Goal: Information Seeking & Learning: Understand process/instructions

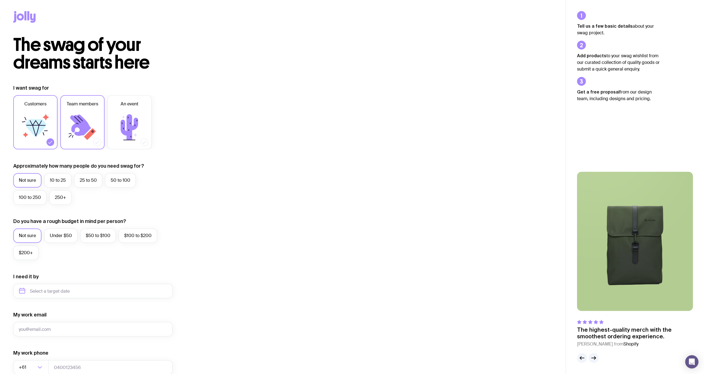
click at [82, 132] on icon at bounding box center [80, 125] width 21 height 21
click at [0, 0] on input "Team members" at bounding box center [0, 0] width 0 height 0
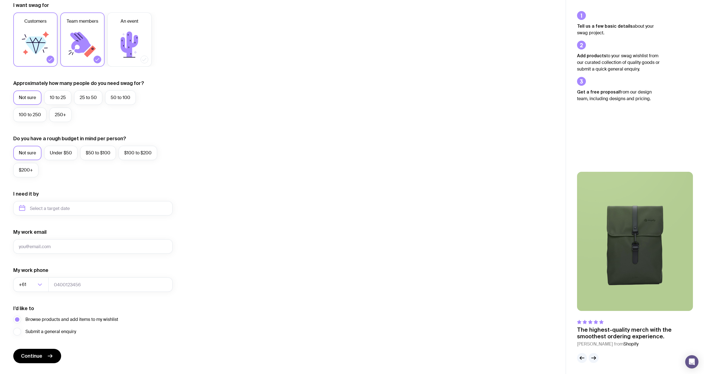
scroll to position [96, 0]
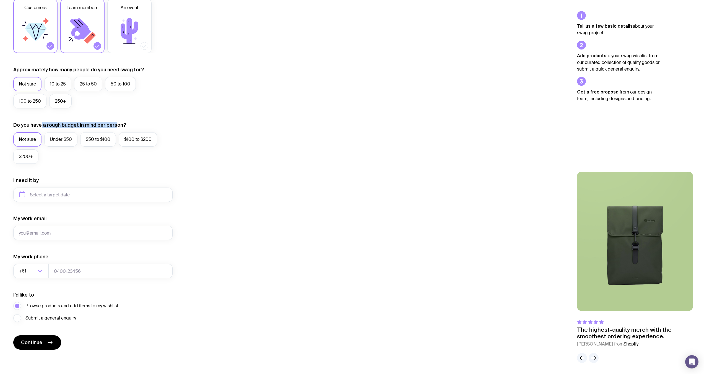
drag, startPoint x: 115, startPoint y: 125, endPoint x: 41, endPoint y: 123, distance: 74.8
click at [41, 123] on label "Do you have a rough budget in mind per person?" at bounding box center [69, 125] width 113 height 7
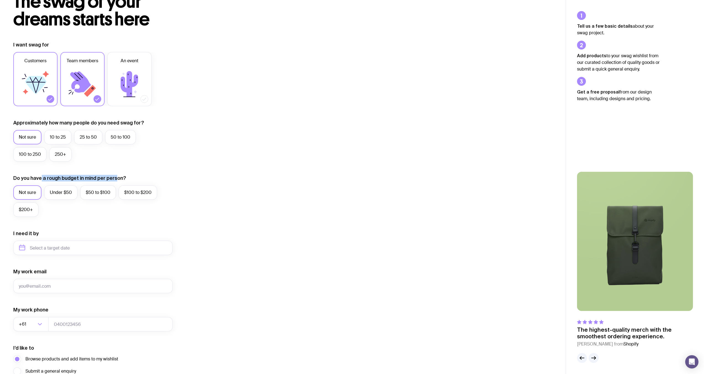
scroll to position [0, 0]
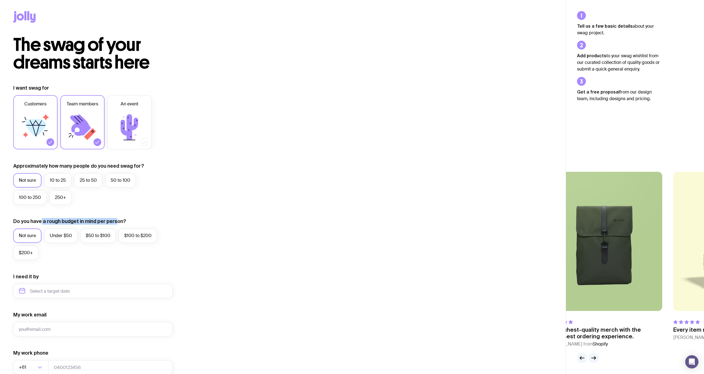
drag, startPoint x: 633, startPoint y: 335, endPoint x: 500, endPoint y: 323, distance: 133.4
click at [507, 325] on div "The swag of your dreams starts here I want swag for Customers Team members An e…" at bounding box center [352, 235] width 704 height 471
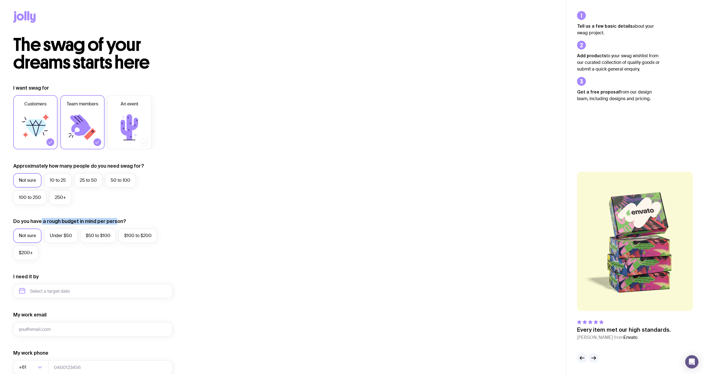
drag, startPoint x: 637, startPoint y: 291, endPoint x: 546, endPoint y: 289, distance: 91.1
click at [550, 289] on div "The swag of your dreams starts here I want swag for Customers Team members An e…" at bounding box center [352, 235] width 704 height 471
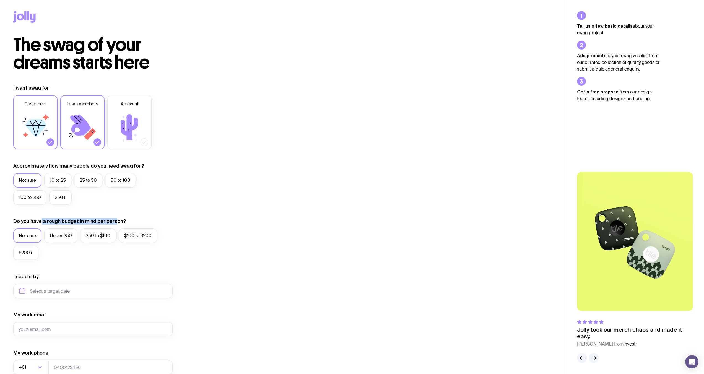
drag, startPoint x: 614, startPoint y: 274, endPoint x: 680, endPoint y: 265, distance: 67.0
click at [670, 268] on img at bounding box center [635, 241] width 116 height 139
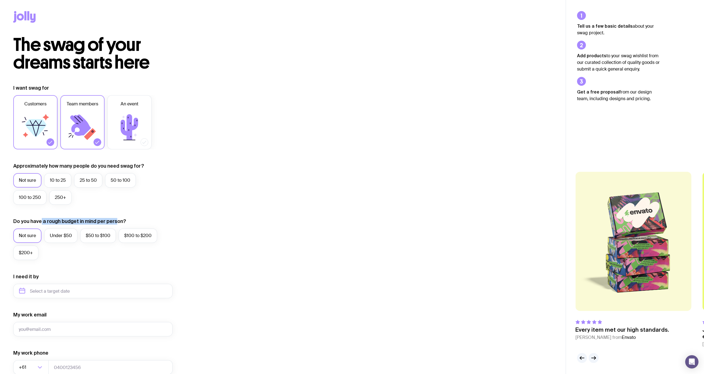
drag, startPoint x: 683, startPoint y: 265, endPoint x: 593, endPoint y: 269, distance: 89.8
click at [596, 268] on img at bounding box center [634, 241] width 116 height 139
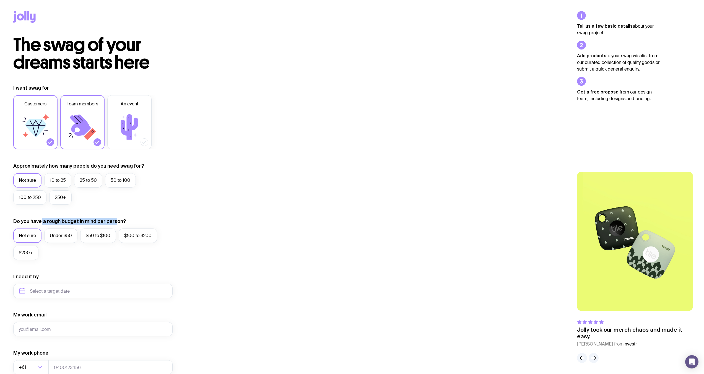
drag, startPoint x: 674, startPoint y: 282, endPoint x: 562, endPoint y: 285, distance: 111.6
click at [565, 285] on div "The swag of your dreams starts here I want swag for Customers Team members An e…" at bounding box center [352, 235] width 704 height 471
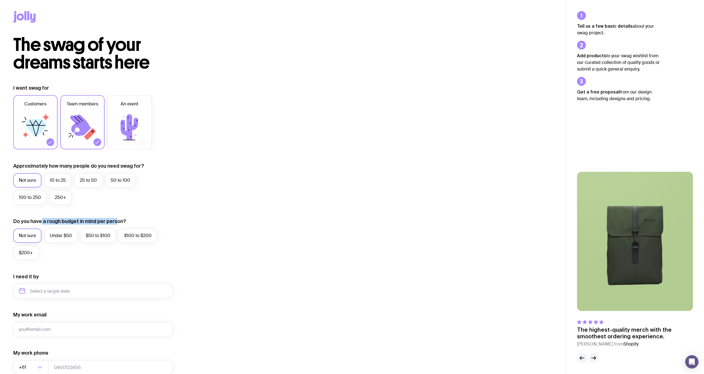
drag, startPoint x: 639, startPoint y: 270, endPoint x: 533, endPoint y: 266, distance: 105.6
click at [546, 267] on div "The swag of your dreams starts here I want swag for Customers Team members An e…" at bounding box center [352, 235] width 704 height 471
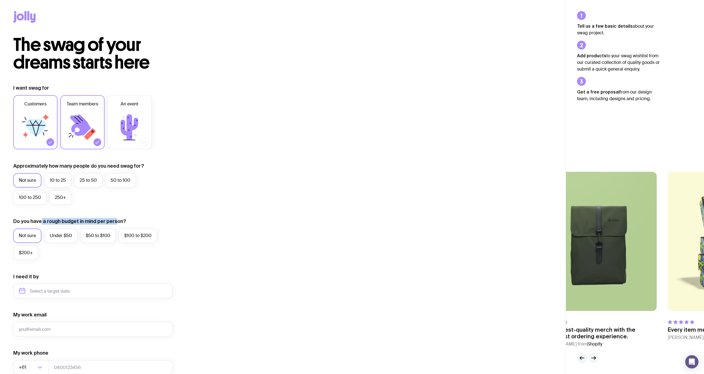
drag, startPoint x: 603, startPoint y: 205, endPoint x: 699, endPoint y: 187, distance: 98.3
click at [704, 195] on html "The swag of your dreams starts here I want swag for Customers Team members An e…" at bounding box center [352, 187] width 704 height 374
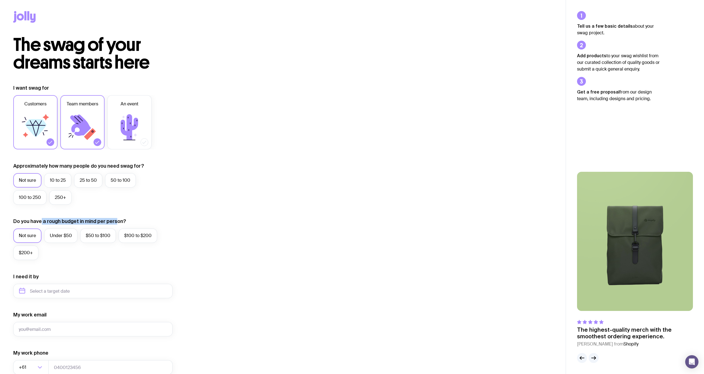
drag, startPoint x: 652, startPoint y: 99, endPoint x: 576, endPoint y: 12, distance: 115.3
click at [576, 12] on div "Tell us a few basic details about your swag project. Add products to your swag …" at bounding box center [635, 187] width 138 height 374
copy ul "Tell us a few basic details about your swag project. Add products to your swag …"
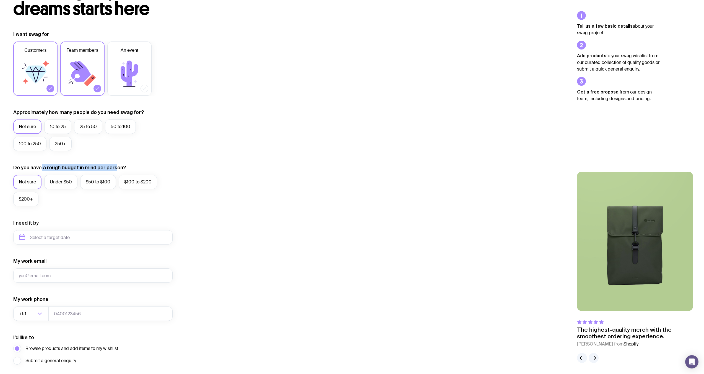
scroll to position [96, 0]
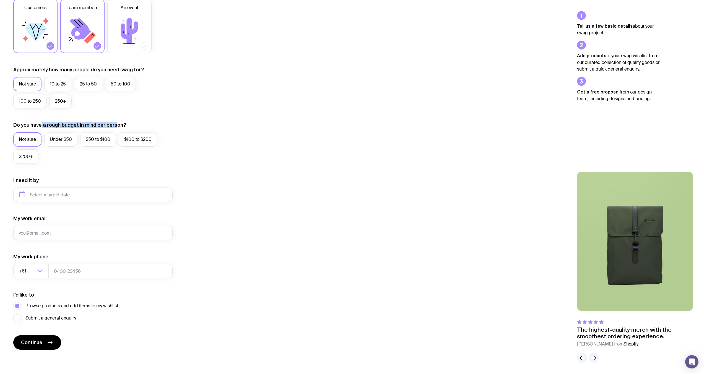
drag, startPoint x: 584, startPoint y: 209, endPoint x: 695, endPoint y: 211, distance: 111.3
click at [689, 211] on img at bounding box center [635, 241] width 116 height 139
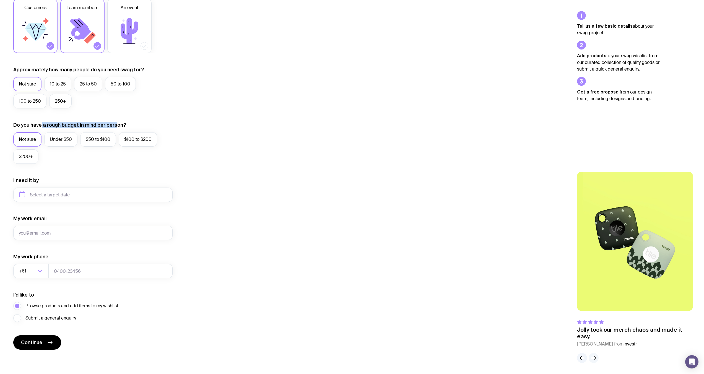
click at [598, 356] on div at bounding box center [588, 358] width 22 height 10
click at [596, 359] on icon "button" at bounding box center [594, 358] width 7 height 7
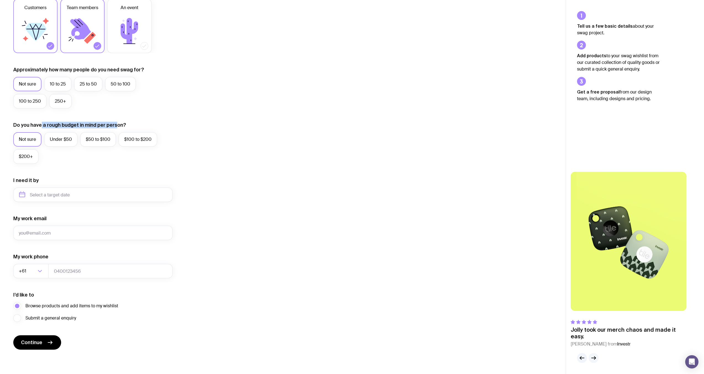
click at [595, 360] on icon "button" at bounding box center [594, 358] width 7 height 7
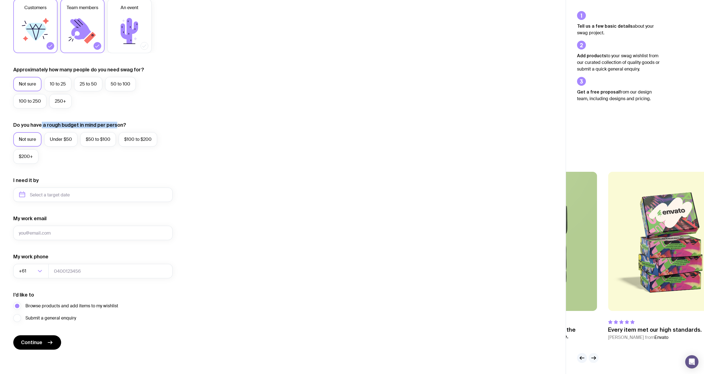
click at [595, 360] on icon "button" at bounding box center [594, 358] width 7 height 7
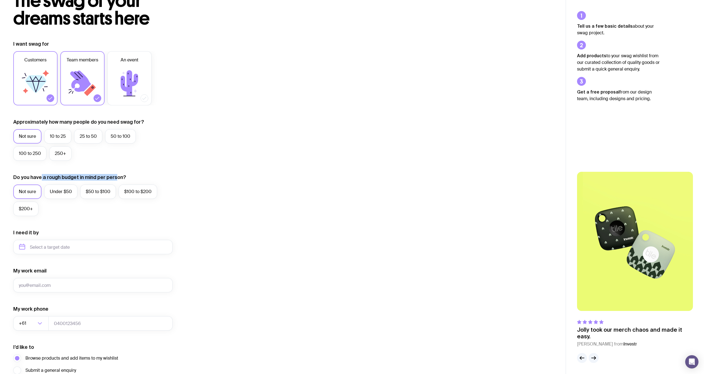
scroll to position [0, 0]
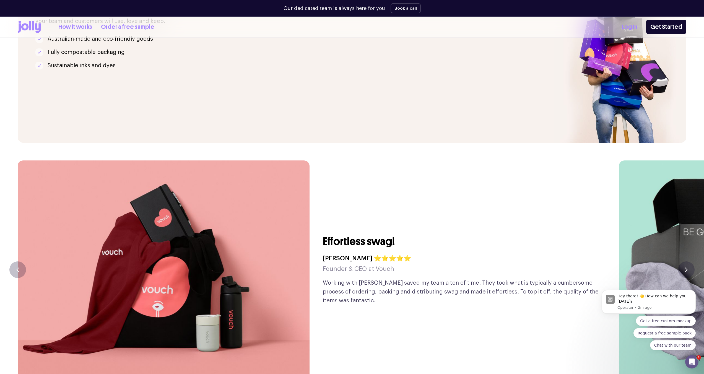
scroll to position [1384, 0]
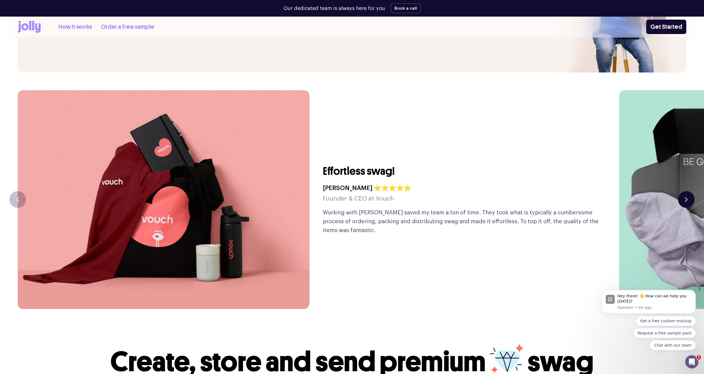
click at [681, 191] on button "button" at bounding box center [686, 199] width 17 height 17
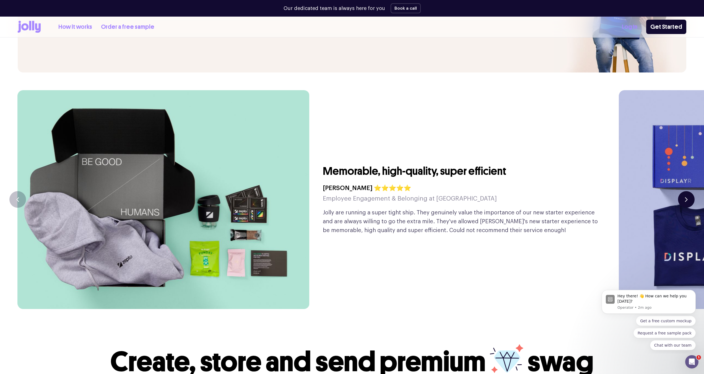
click at [691, 191] on button "button" at bounding box center [686, 199] width 17 height 17
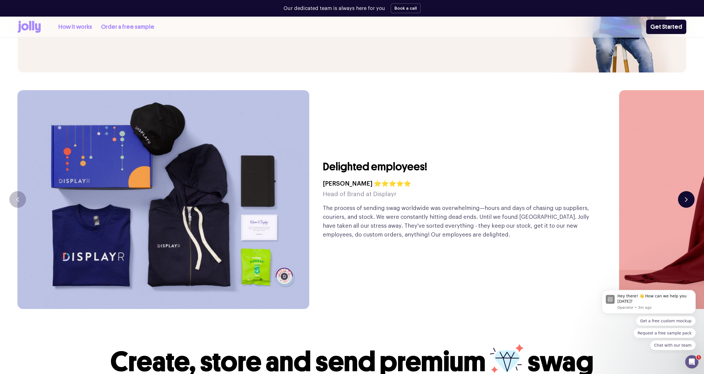
click at [684, 191] on button "button" at bounding box center [686, 199] width 17 height 17
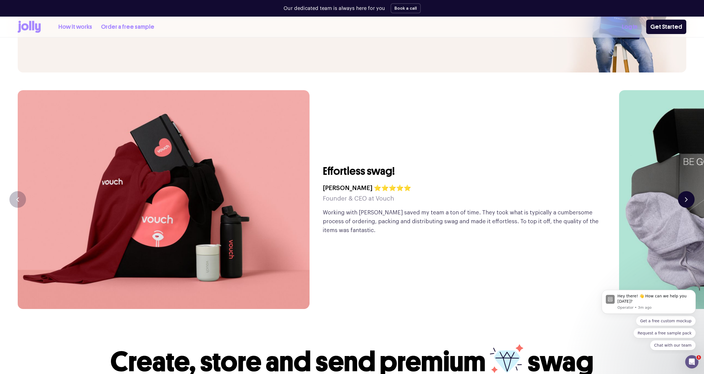
click at [684, 191] on button "button" at bounding box center [686, 199] width 17 height 17
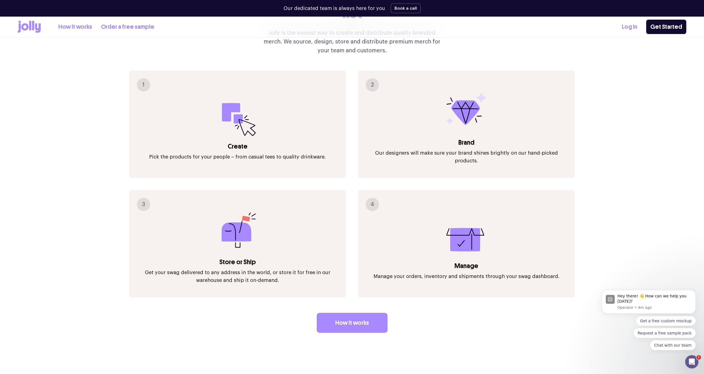
scroll to position [538, 0]
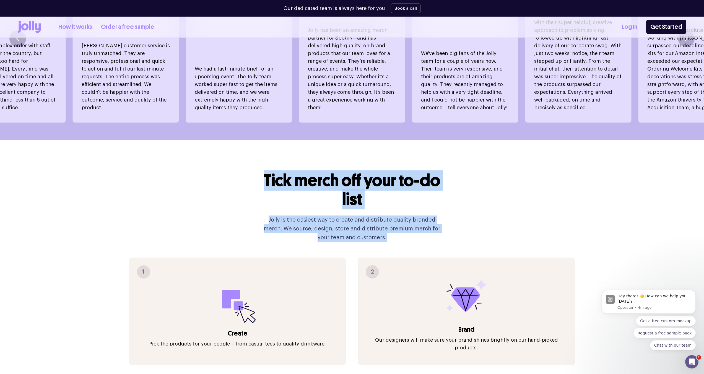
drag, startPoint x: 255, startPoint y: 165, endPoint x: 403, endPoint y: 226, distance: 160.1
click at [403, 226] on div "Tick merch off your to-do list Jolly is the easiest way to create and distribut…" at bounding box center [352, 345] width 669 height 411
click at [403, 226] on p "Jolly is the easiest way to create and distribute quality branded merch. We sou…" at bounding box center [352, 229] width 186 height 27
drag, startPoint x: 393, startPoint y: 227, endPoint x: 261, endPoint y: 167, distance: 144.8
click at [261, 171] on div "Tick merch off your to-do list Jolly is the easiest way to create and distribut…" at bounding box center [352, 206] width 186 height 71
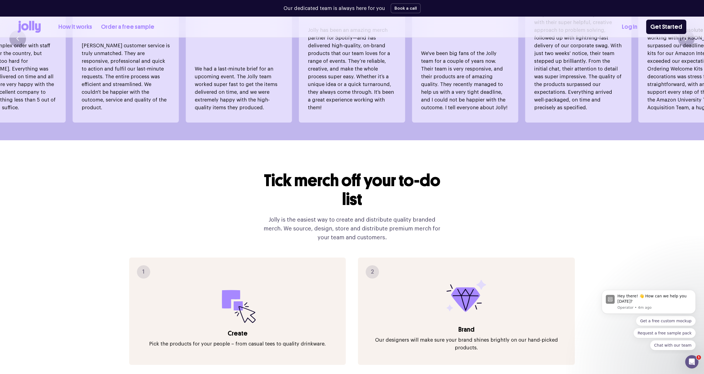
click at [261, 171] on h2 "Tick merch off your to-do list" at bounding box center [352, 190] width 186 height 38
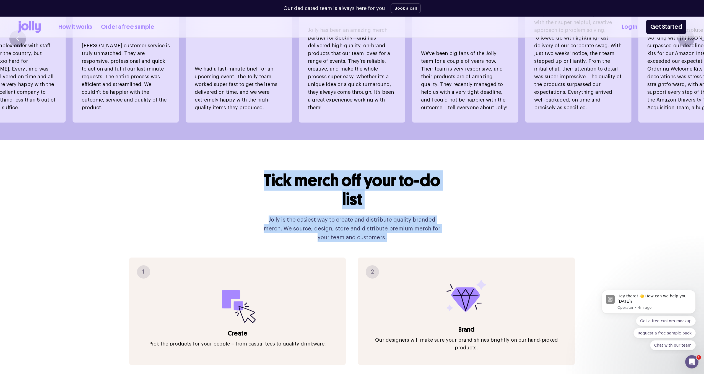
drag, startPoint x: 256, startPoint y: 163, endPoint x: 392, endPoint y: 226, distance: 150.1
click at [392, 226] on div "Tick merch off your to-do list Jolly is the easiest way to create and distribut…" at bounding box center [352, 345] width 669 height 411
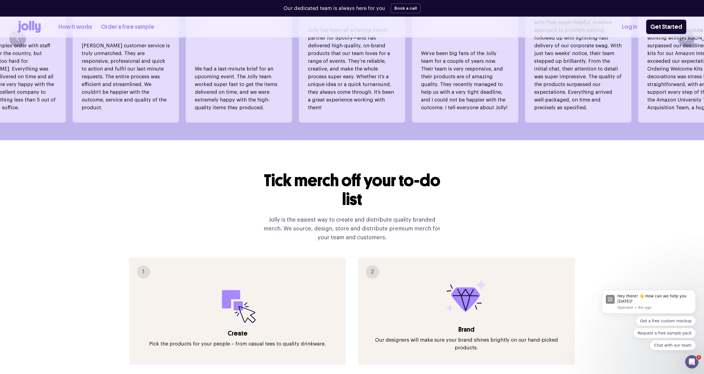
click at [392, 225] on p "Jolly is the easiest way to create and distribute quality branded merch. We sou…" at bounding box center [352, 229] width 186 height 27
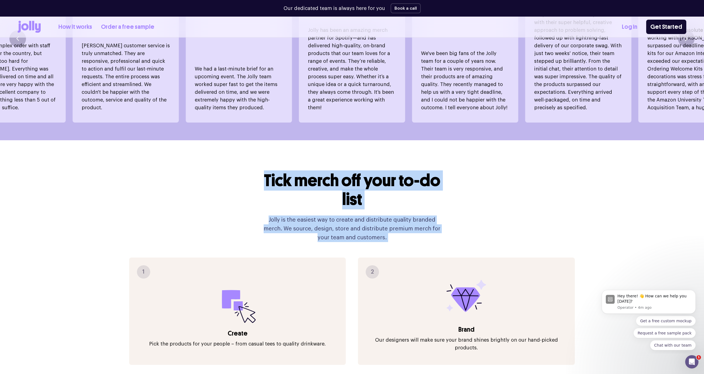
drag, startPoint x: 369, startPoint y: 218, endPoint x: 262, endPoint y: 164, distance: 119.8
click at [263, 171] on div "Tick merch off your to-do list Jolly is the easiest way to create and distribut…" at bounding box center [352, 206] width 186 height 71
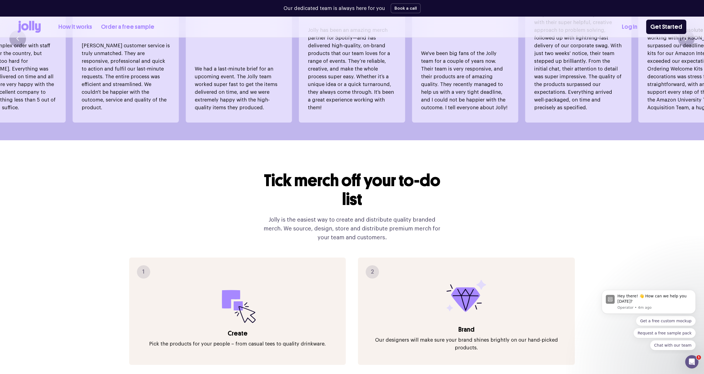
click at [262, 171] on h2 "Tick merch off your to-do list" at bounding box center [352, 190] width 186 height 38
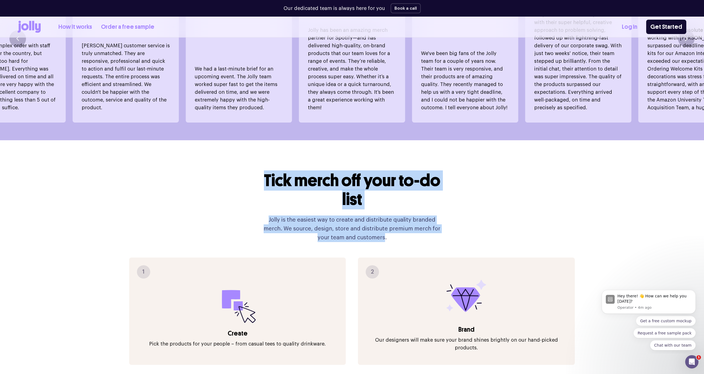
drag, startPoint x: 260, startPoint y: 162, endPoint x: 359, endPoint y: 223, distance: 115.9
click at [358, 223] on div "Tick merch off your to-do list Jolly is the easiest way to create and distribut…" at bounding box center [352, 206] width 186 height 71
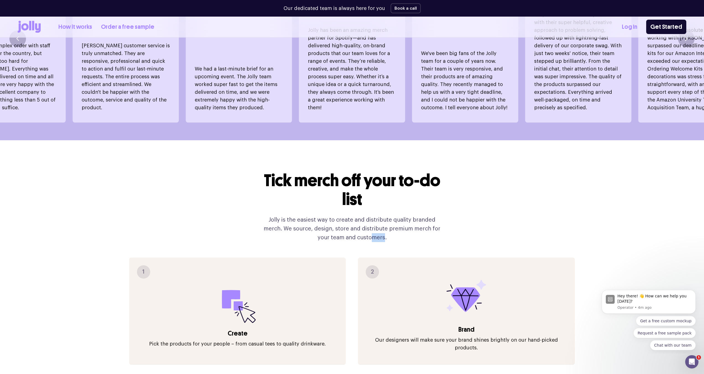
click at [359, 223] on p "Jolly is the easiest way to create and distribute quality branded merch. We sou…" at bounding box center [352, 229] width 186 height 27
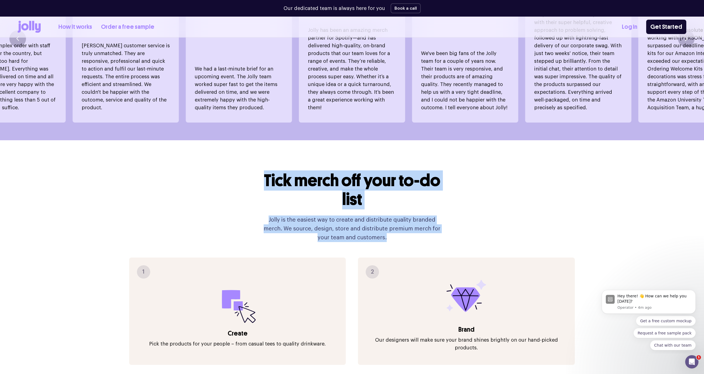
drag, startPoint x: 377, startPoint y: 224, endPoint x: 250, endPoint y: 163, distance: 141.1
click at [250, 163] on div "Tick merch off your to-do list Jolly is the easiest way to create and distribut…" at bounding box center [352, 345] width 669 height 411
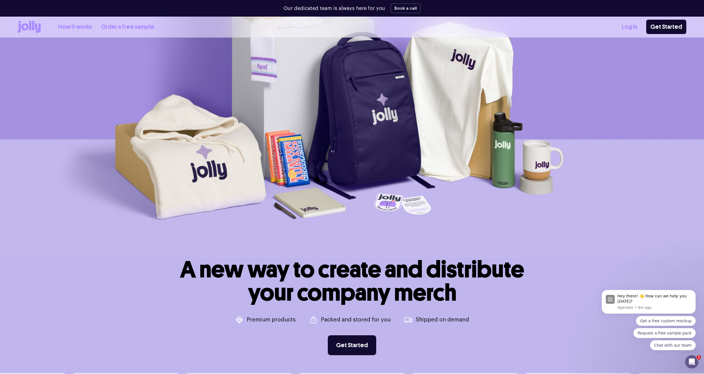
scroll to position [0, 0]
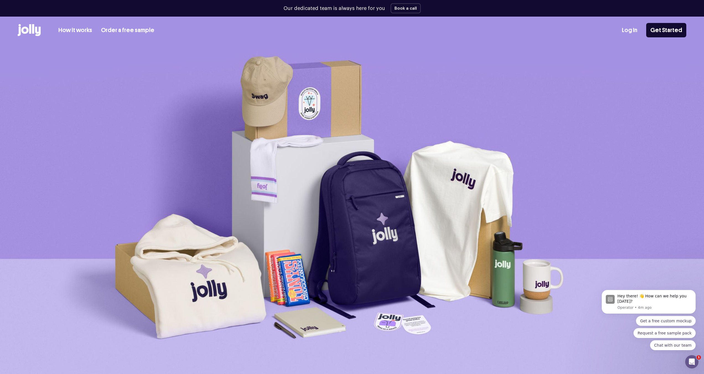
click at [85, 29] on link "How it works" at bounding box center [75, 30] width 34 height 9
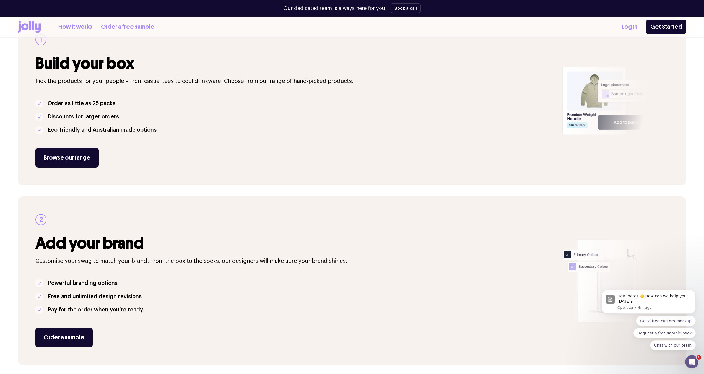
scroll to position [94, 0]
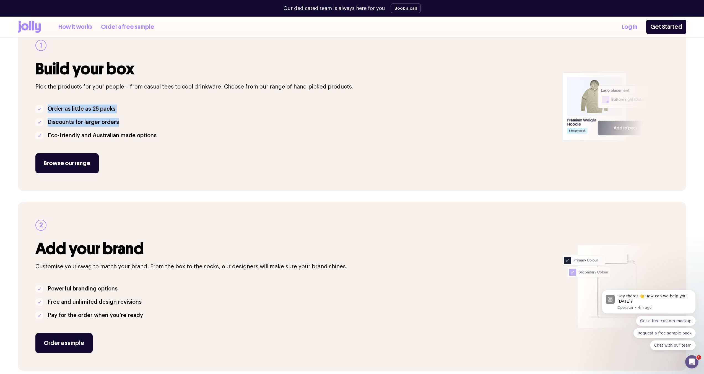
drag, startPoint x: 121, startPoint y: 123, endPoint x: 47, endPoint y: 109, distance: 75.5
click at [47, 109] on ul "Order as little as 25 packs Discounts for larger orders Eco-friendly and Austra…" at bounding box center [295, 122] width 521 height 35
drag, startPoint x: 47, startPoint y: 109, endPoint x: 67, endPoint y: 116, distance: 20.6
click at [48, 109] on p "Order as little as 25 packs" at bounding box center [82, 109] width 68 height 9
drag, startPoint x: 104, startPoint y: 136, endPoint x: 73, endPoint y: 121, distance: 34.7
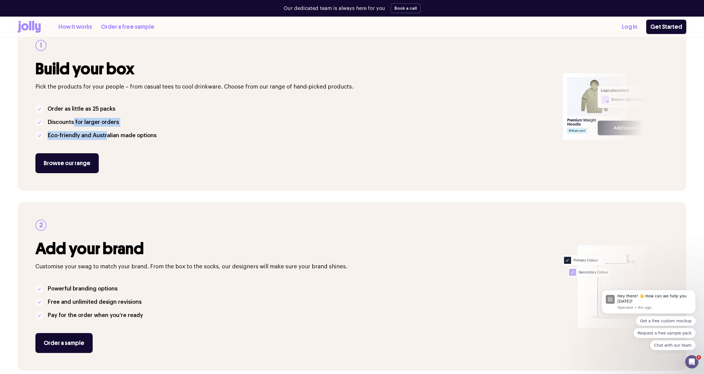
click at [73, 121] on ul "Order as little as 25 packs Discounts for larger orders Eco-friendly and Austra…" at bounding box center [295, 122] width 521 height 35
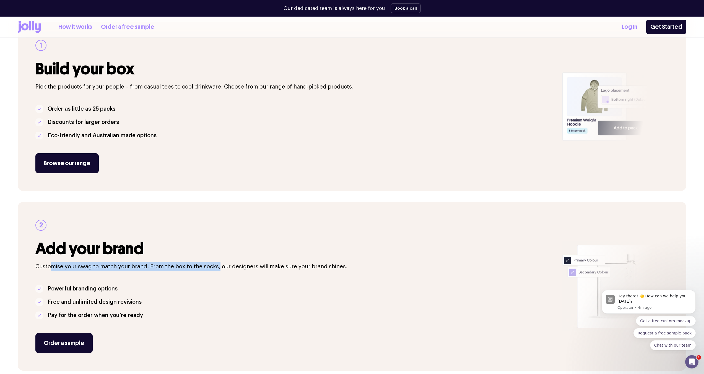
drag, startPoint x: 51, startPoint y: 267, endPoint x: 217, endPoint y: 265, distance: 166.1
click at [217, 265] on p "Customise your swag to match your brand. From the box to the socks, our designe…" at bounding box center [295, 266] width 521 height 9
drag, startPoint x: 217, startPoint y: 265, endPoint x: 223, endPoint y: 265, distance: 6.1
click at [218, 265] on p "Customise your swag to match your brand. From the box to the socks, our designe…" at bounding box center [295, 266] width 521 height 9
drag, startPoint x: 273, startPoint y: 262, endPoint x: 122, endPoint y: 267, distance: 150.9
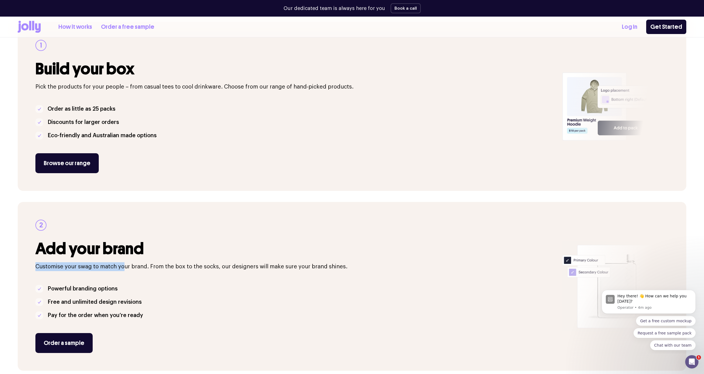
click at [122, 267] on div "2 Add your brand Customise your swag to match your brand. From the box to the s…" at bounding box center [295, 286] width 521 height 133
click at [157, 267] on p "Customise your swag to match your brand. From the box to the socks, our designe…" at bounding box center [295, 266] width 521 height 9
drag, startPoint x: 180, startPoint y: 267, endPoint x: 311, endPoint y: 267, distance: 131.2
click at [311, 267] on p "Customise your swag to match your brand. From the box to the socks, our designe…" at bounding box center [295, 266] width 521 height 9
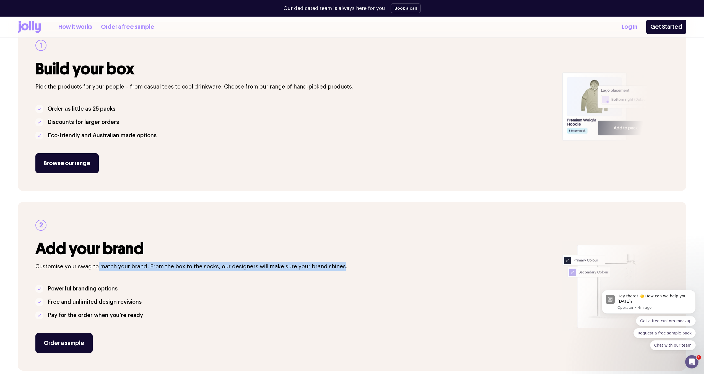
drag, startPoint x: 340, startPoint y: 267, endPoint x: 98, endPoint y: 270, distance: 241.6
click at [98, 270] on p "Customise your swag to match your brand. From the box to the socks, our designe…" at bounding box center [295, 266] width 521 height 9
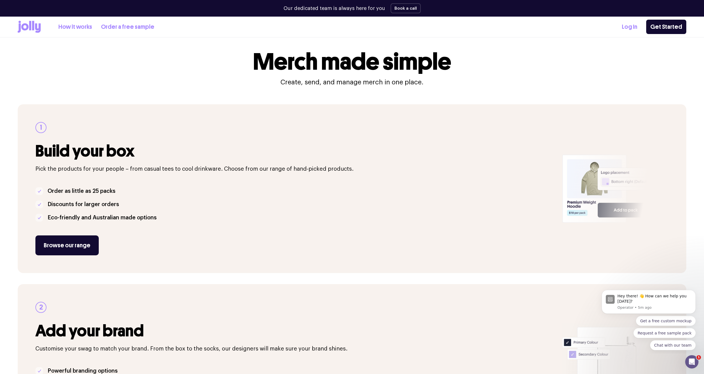
scroll to position [0, 0]
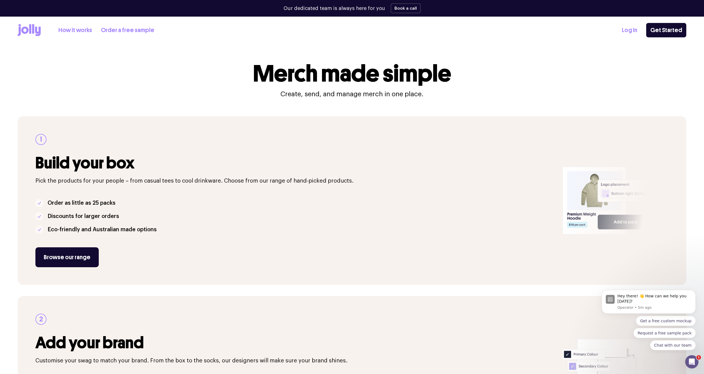
click at [260, 85] on h1 "Merch made simple" at bounding box center [352, 73] width 198 height 23
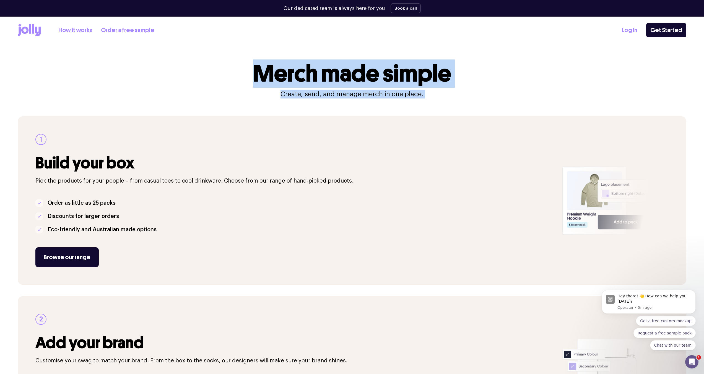
drag, startPoint x: 253, startPoint y: 71, endPoint x: 453, endPoint y: 99, distance: 202.0
click at [453, 99] on div "1 Build your box Pick the products for your people – from casual tees to cool d…" at bounding box center [352, 372] width 669 height 546
drag, startPoint x: 451, startPoint y: 99, endPoint x: 249, endPoint y: 74, distance: 204.4
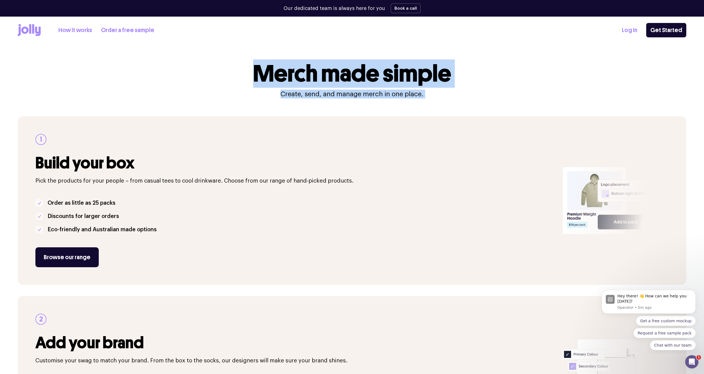
drag, startPoint x: 248, startPoint y: 74, endPoint x: 239, endPoint y: 72, distance: 9.8
click at [248, 74] on div "Merch made simple Create, send, and manage merch in one place." at bounding box center [352, 80] width 669 height 37
drag, startPoint x: 236, startPoint y: 72, endPoint x: 436, endPoint y: 101, distance: 202.8
click at [436, 101] on div "1 Build your box Pick the products for your people – from casual tees to cool d…" at bounding box center [352, 372] width 669 height 546
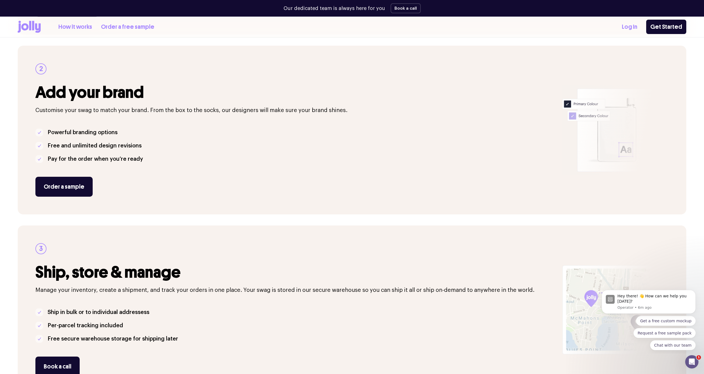
scroll to position [250, 0]
